Goal: Information Seeking & Learning: Learn about a topic

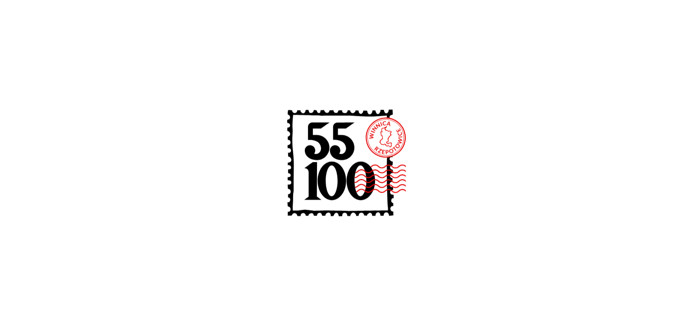
scroll to position [238, 0]
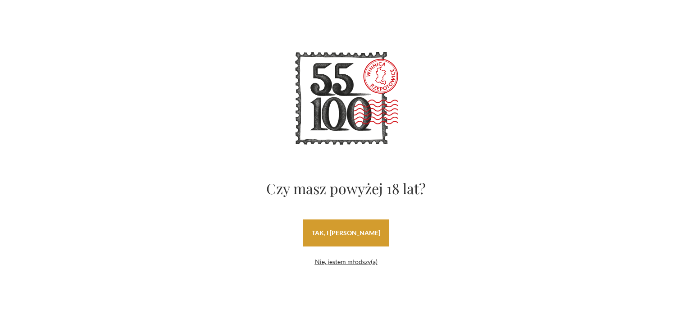
click at [346, 233] on link "tak, i uwielbiam wino" at bounding box center [346, 232] width 86 height 27
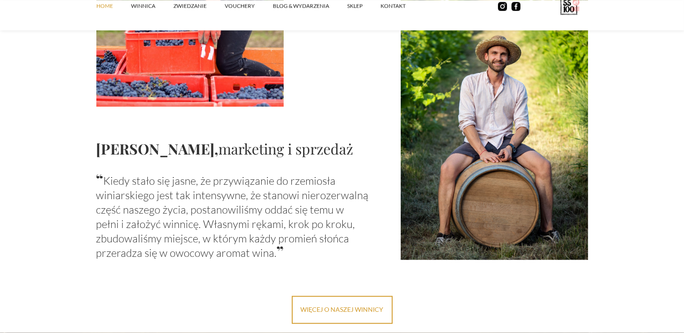
scroll to position [999, 0]
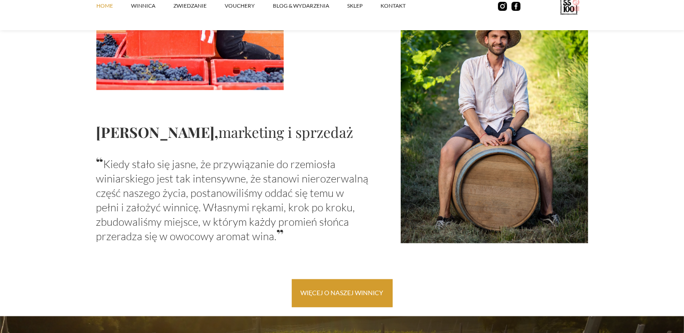
click at [337, 293] on link "więcej o naszej winnicy" at bounding box center [342, 293] width 101 height 28
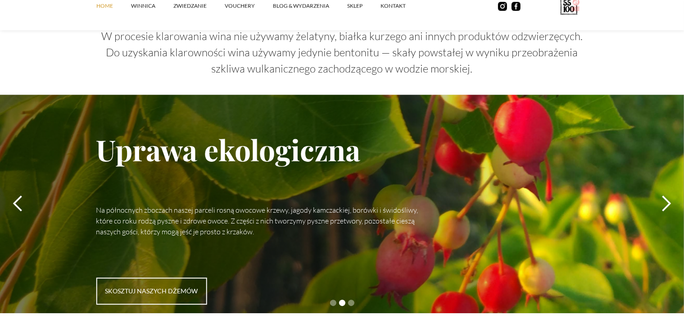
scroll to position [2568, 0]
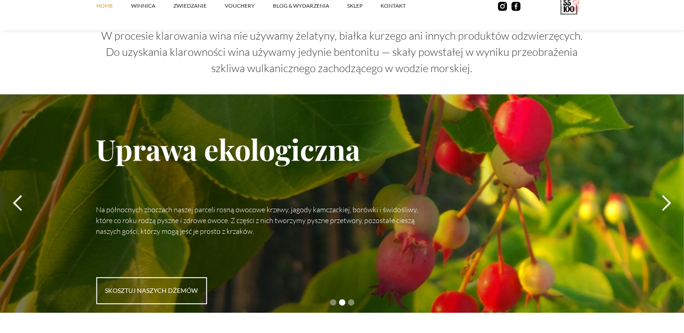
click at [665, 194] on div "next slide" at bounding box center [666, 203] width 18 height 18
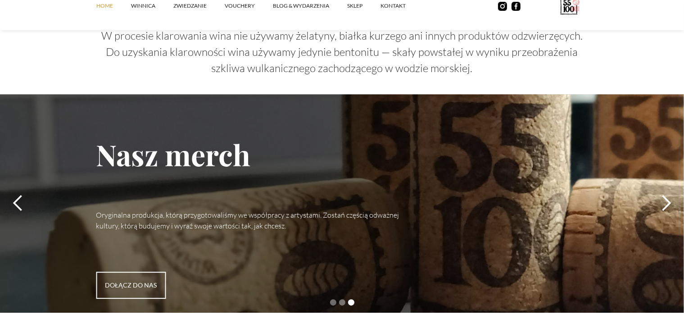
click at [665, 194] on div "next slide" at bounding box center [666, 203] width 18 height 18
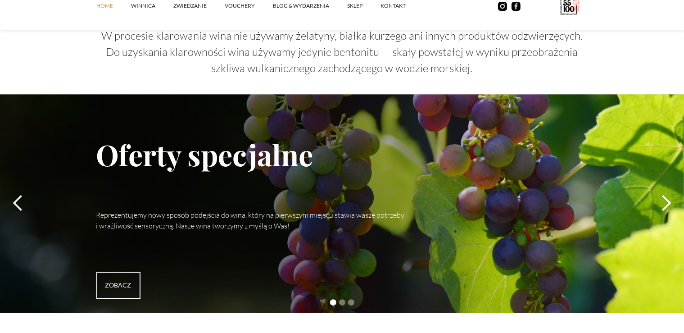
click at [661, 194] on div "next slide" at bounding box center [666, 203] width 18 height 18
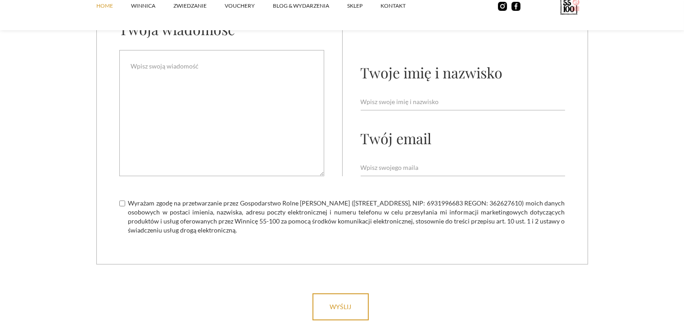
scroll to position [3424, 0]
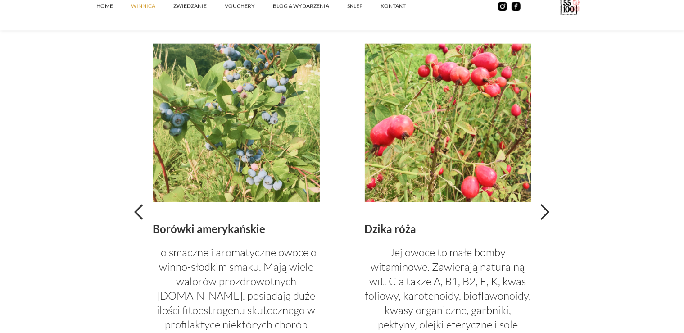
scroll to position [1998, 0]
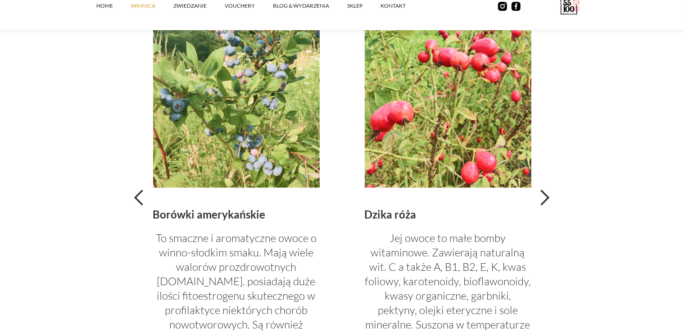
click at [208, 282] on p "To smaczne i aromatyczne owoce o winno-słodkim smaku. Mają wiele walorów prozdr…" at bounding box center [236, 310] width 167 height 159
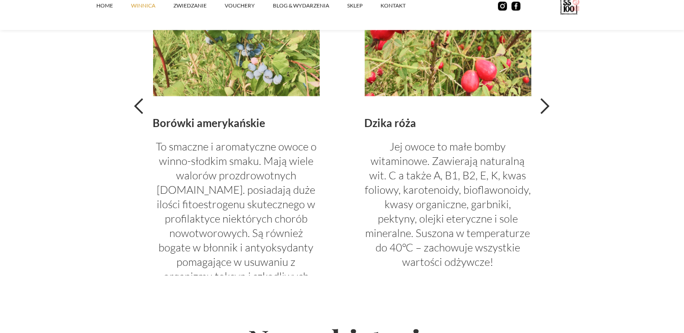
scroll to position [2093, 0]
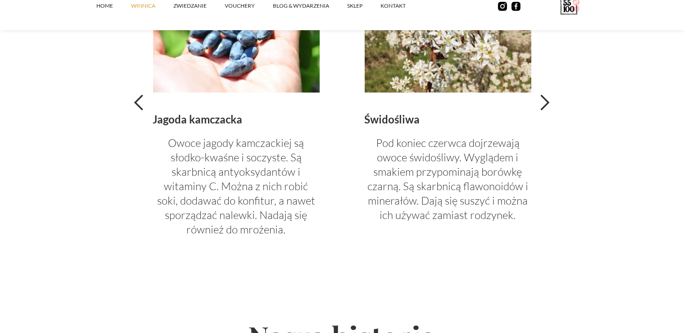
click at [135, 105] on div "previous slide" at bounding box center [140, 103] width 18 height 18
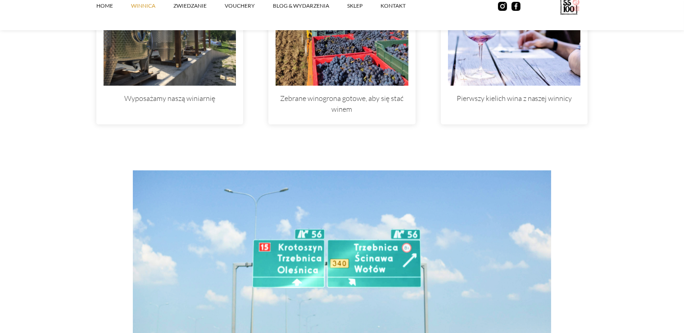
scroll to position [3044, 0]
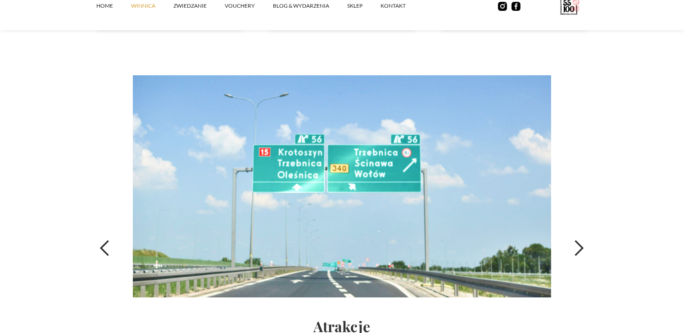
click at [575, 250] on div "next slide" at bounding box center [579, 248] width 18 height 18
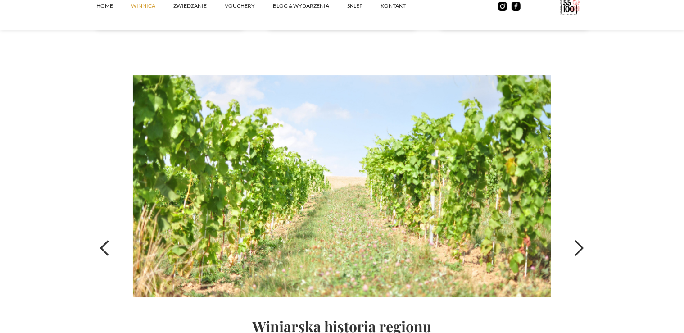
click at [575, 250] on div "next slide" at bounding box center [579, 248] width 18 height 18
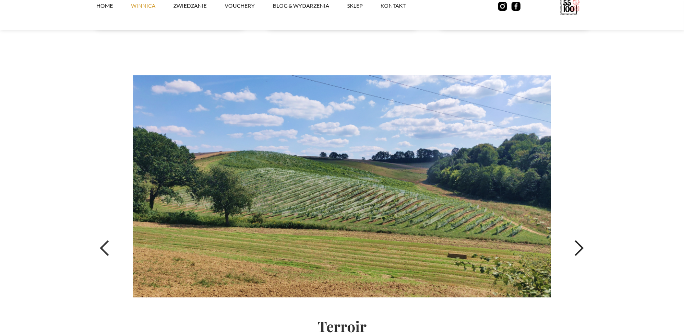
click at [575, 250] on div "next slide" at bounding box center [579, 248] width 18 height 18
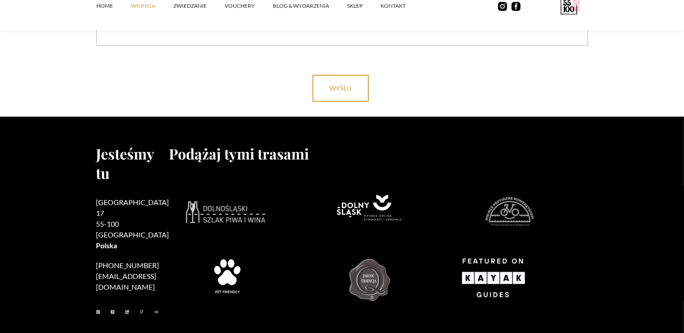
scroll to position [3852, 0]
